Goal: Task Accomplishment & Management: Use online tool/utility

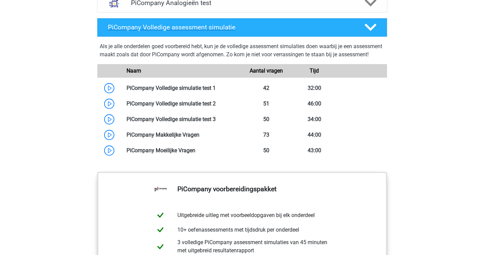
scroll to position [550, 0]
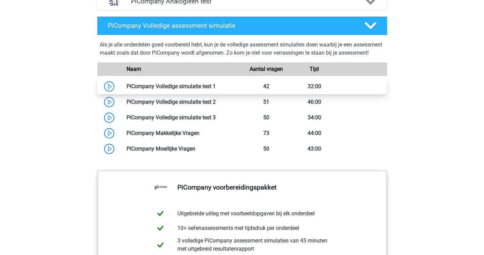
click at [216, 90] on link at bounding box center [216, 86] width 0 height 6
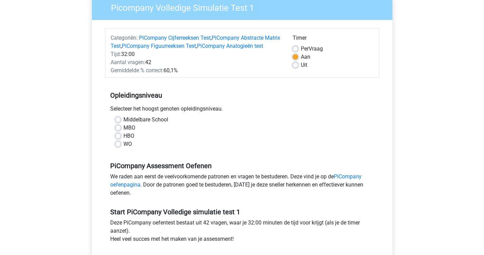
scroll to position [62, 0]
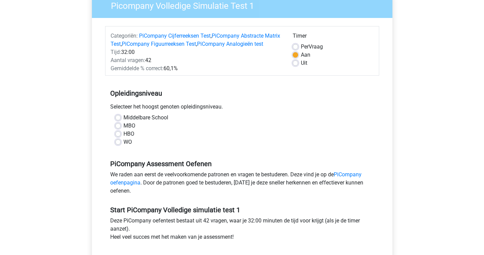
click at [137, 138] on div "HBO" at bounding box center [242, 134] width 254 height 8
click at [130, 138] on label "HBO" at bounding box center [128, 134] width 11 height 8
click at [121, 137] on input "HBO" at bounding box center [117, 133] width 5 height 7
radio input "true"
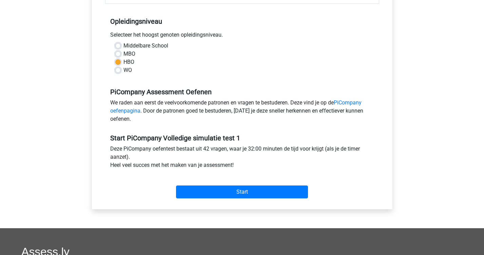
scroll to position [135, 0]
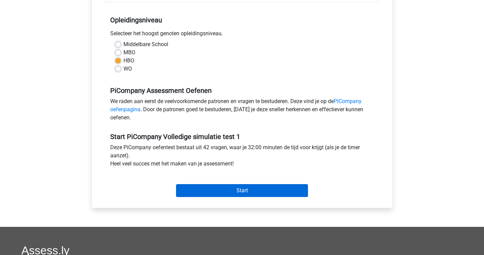
click at [252, 197] on input "Start" at bounding box center [242, 190] width 132 height 13
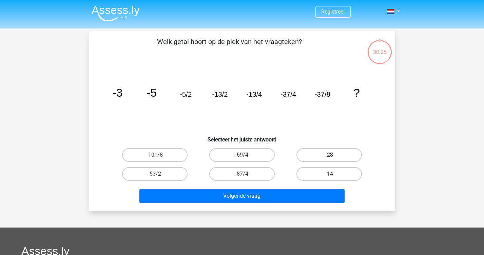
click at [110, 8] on img at bounding box center [116, 13] width 48 height 16
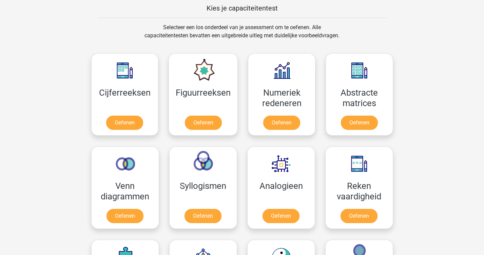
scroll to position [264, 0]
